Goal: Task Accomplishment & Management: Complete application form

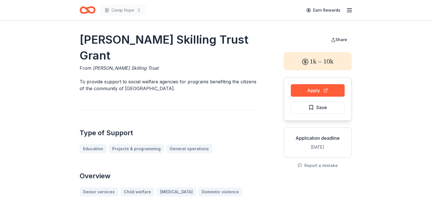
click at [90, 12] on icon "Home" at bounding box center [90, 10] width 9 height 6
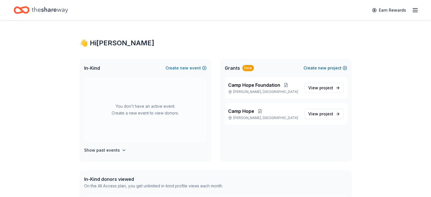
click at [324, 70] on span "new" at bounding box center [322, 68] width 9 height 7
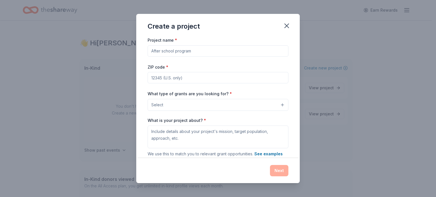
drag, startPoint x: 159, startPoint y: 49, endPoint x: 178, endPoint y: 60, distance: 22.0
click at [159, 49] on input "Project name *" at bounding box center [217, 50] width 141 height 11
type input "Family Bereavement Program"
click at [162, 79] on input "ZIP code *" at bounding box center [217, 77] width 141 height 11
type input "61755"
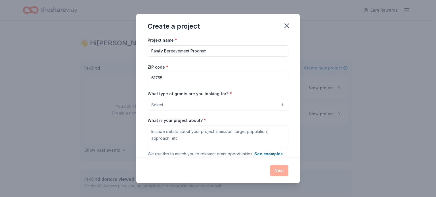
click at [177, 106] on button "Select" at bounding box center [217, 105] width 141 height 12
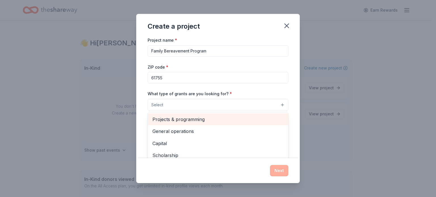
click at [176, 122] on span "Projects & programming" at bounding box center [217, 119] width 131 height 7
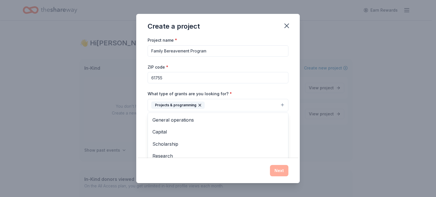
click at [221, 97] on div "What type of grants are you looking for? * Projects & programming General opera…" at bounding box center [217, 100] width 141 height 21
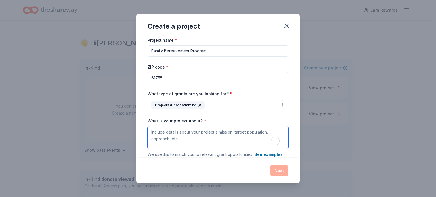
drag, startPoint x: 151, startPoint y: 131, endPoint x: 191, endPoint y: 142, distance: 41.3
click at [193, 143] on textarea "What is your project about? *" at bounding box center [217, 137] width 141 height 23
drag, startPoint x: 187, startPoint y: 139, endPoint x: 171, endPoint y: 141, distance: 16.4
click at [171, 141] on textarea "What is your project about? *" at bounding box center [217, 137] width 141 height 23
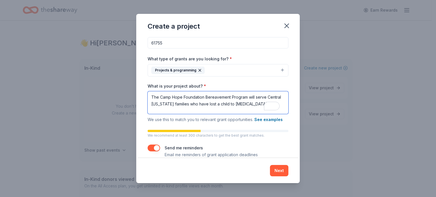
scroll to position [43, 0]
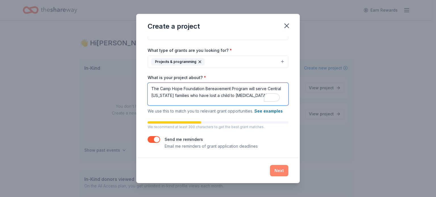
type textarea "The Camp Hope Foundation Bereavement Program will serve Central [US_STATE] fami…"
click at [282, 169] on button "Next" at bounding box center [279, 170] width 18 height 11
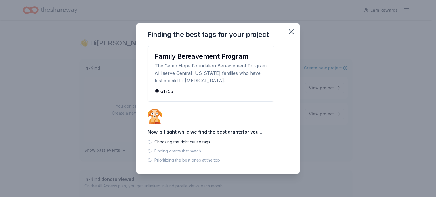
scroll to position [0, 0]
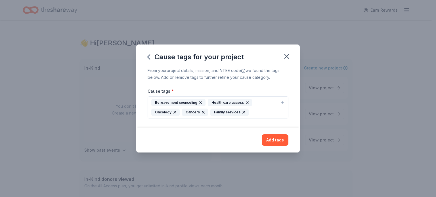
click at [187, 103] on div "Bereavement counseling" at bounding box center [178, 102] width 54 height 7
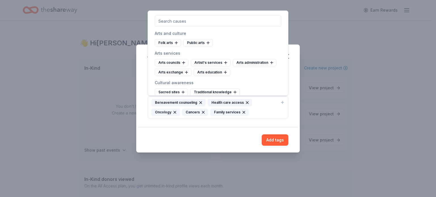
click at [177, 124] on div "From your project details, mission, and NTEE code we found the tags below. Add …" at bounding box center [217, 97] width 163 height 60
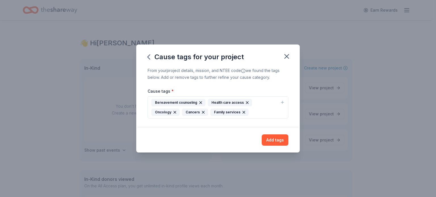
click at [245, 102] on icon "button" at bounding box center [247, 102] width 5 height 5
click at [195, 113] on div "Bereavement counseling Oncology Cancers Family services" at bounding box center [214, 107] width 126 height 17
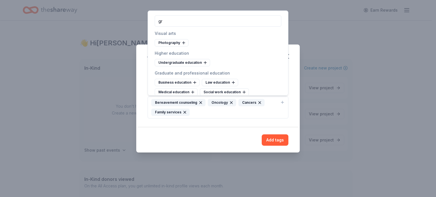
type input "g"
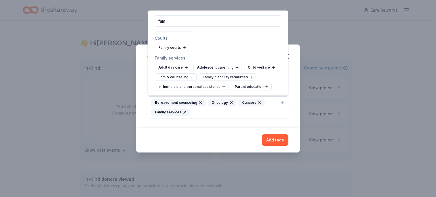
scroll to position [24, 0]
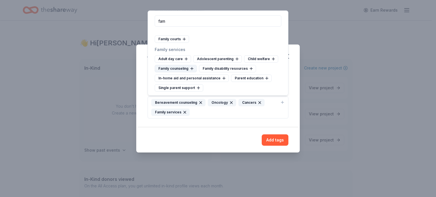
click at [181, 70] on div "Family counseling" at bounding box center [176, 68] width 42 height 7
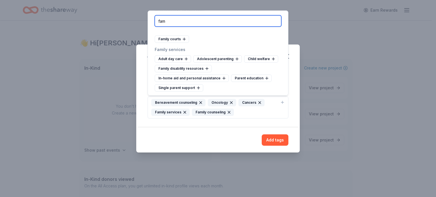
drag, startPoint x: 174, startPoint y: 20, endPoint x: 158, endPoint y: 21, distance: 15.9
click at [158, 21] on input "fam" at bounding box center [218, 20] width 126 height 11
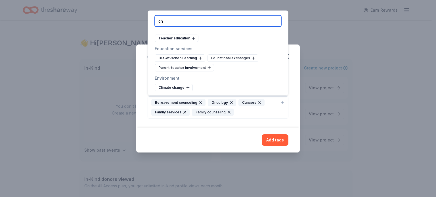
scroll to position [231, 0]
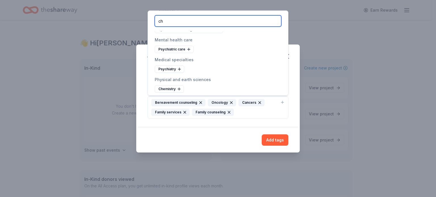
type input "c"
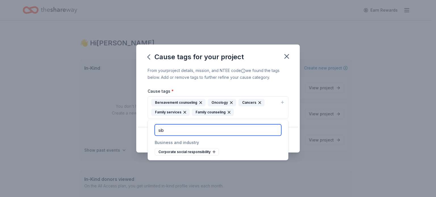
scroll to position [0, 0]
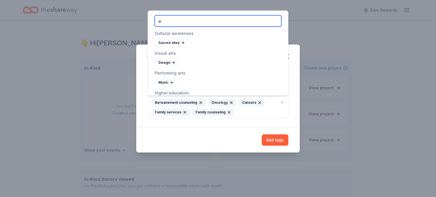
type input "s"
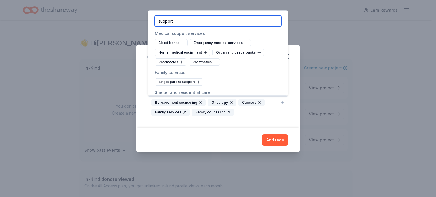
type input "support"
click at [328, 26] on div "Cause tags for your project From your project details, mission, and NTEE code w…" at bounding box center [218, 98] width 436 height 197
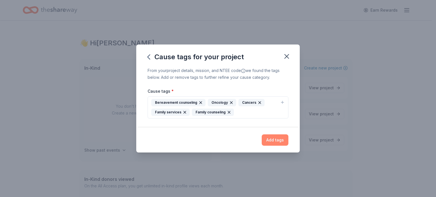
click at [274, 138] on button "Add tags" at bounding box center [274, 139] width 27 height 11
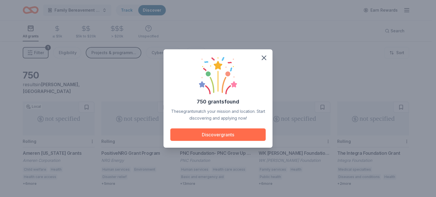
click at [230, 135] on button "Discover grants" at bounding box center [217, 134] width 95 height 12
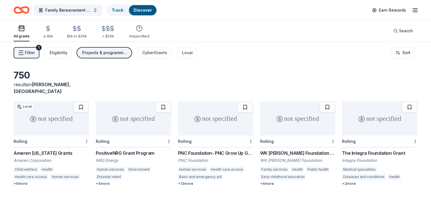
click at [57, 111] on div "not specified" at bounding box center [51, 119] width 75 height 34
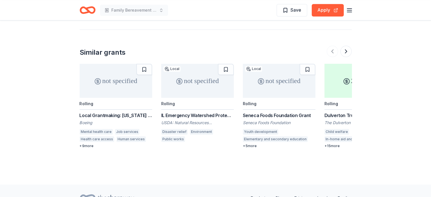
scroll to position [567, 0]
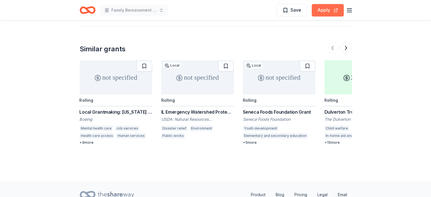
click at [327, 13] on button "Apply" at bounding box center [328, 10] width 32 height 12
